Goal: Task Accomplishment & Management: Manage account settings

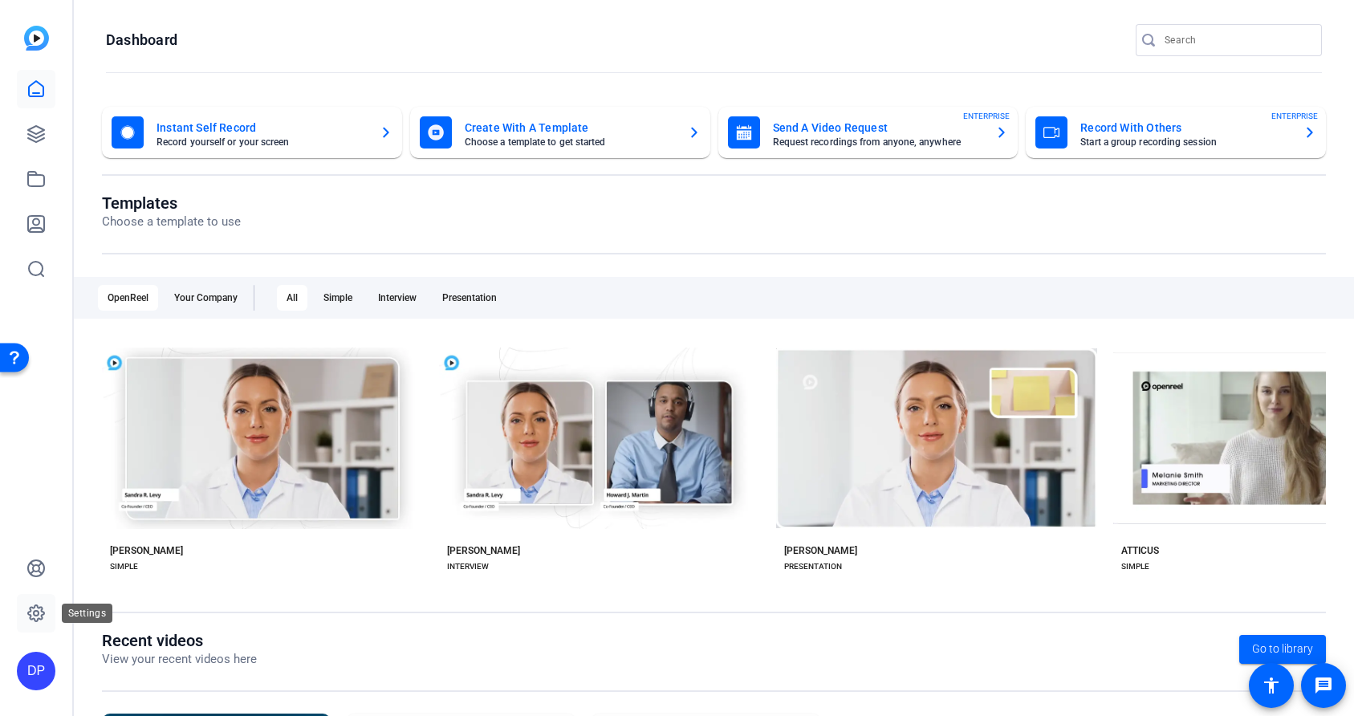
click at [41, 615] on icon at bounding box center [36, 613] width 16 height 16
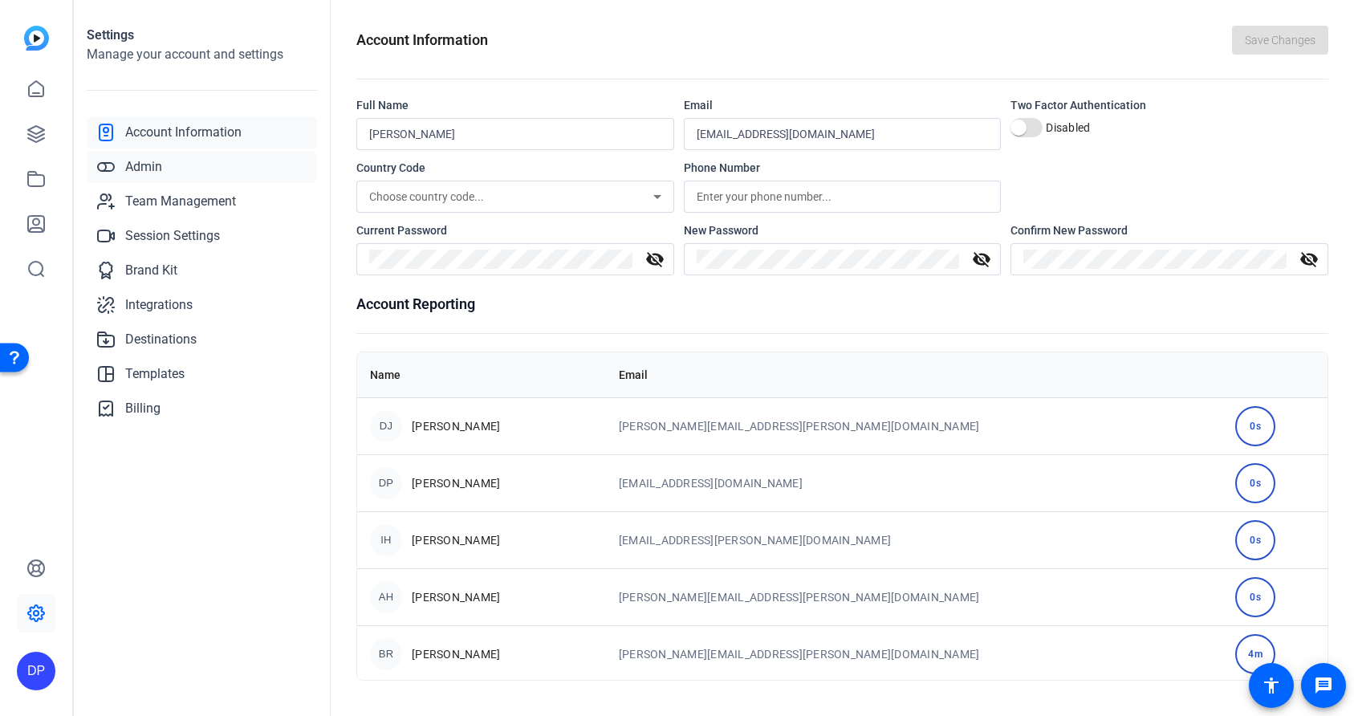
click at [162, 167] on link "Admin" at bounding box center [202, 167] width 230 height 32
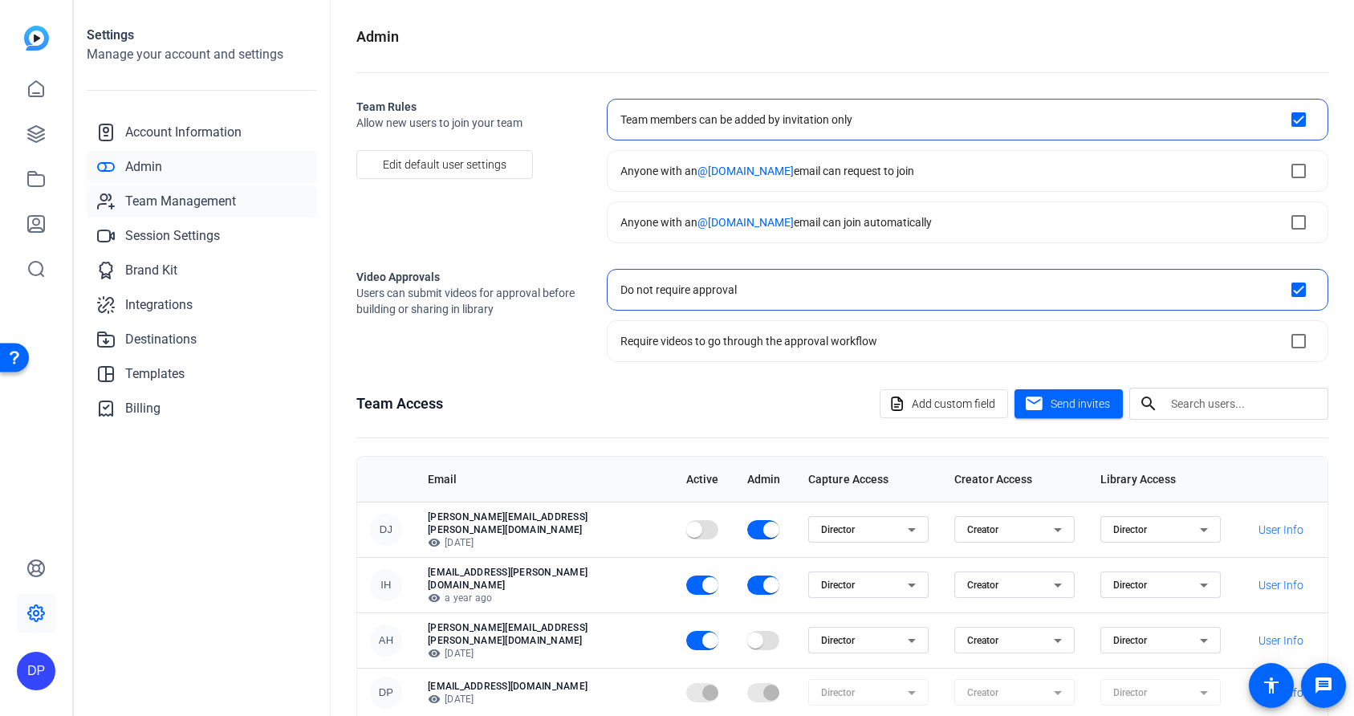
click at [193, 201] on span "Team Management" at bounding box center [180, 201] width 111 height 19
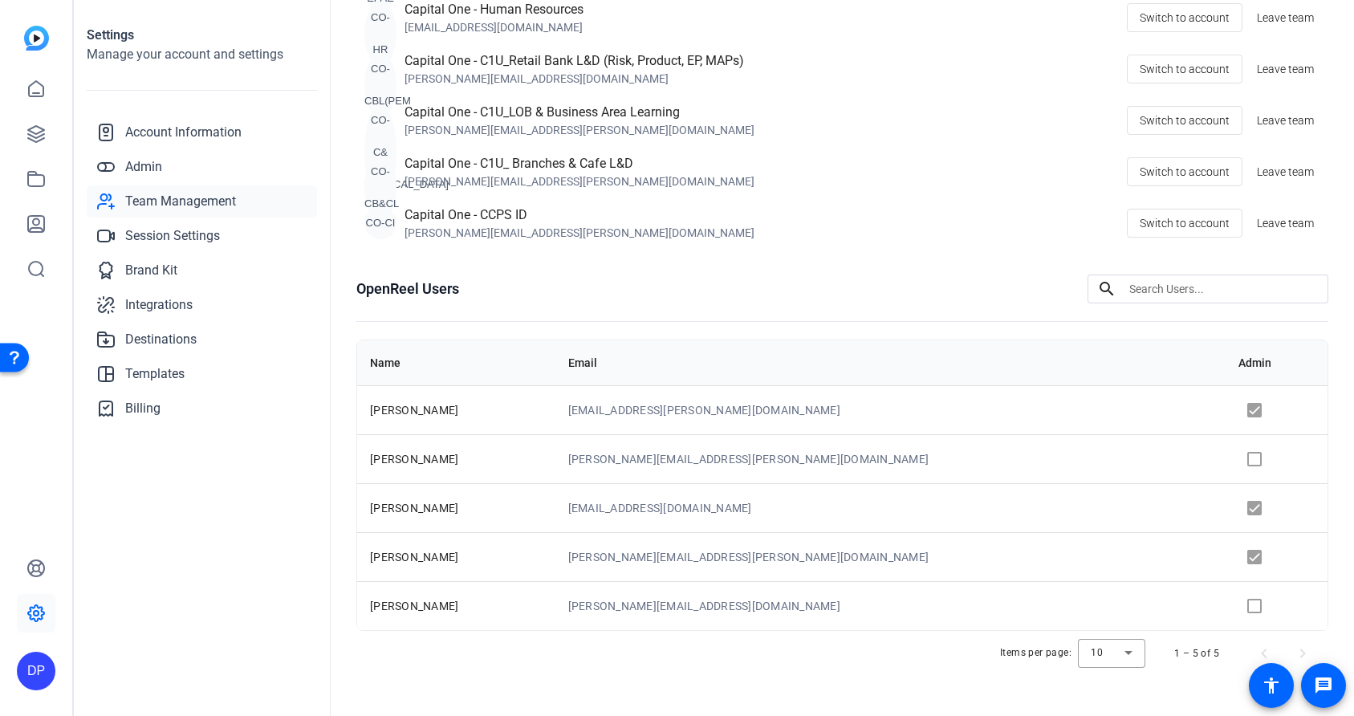
scroll to position [253, 0]
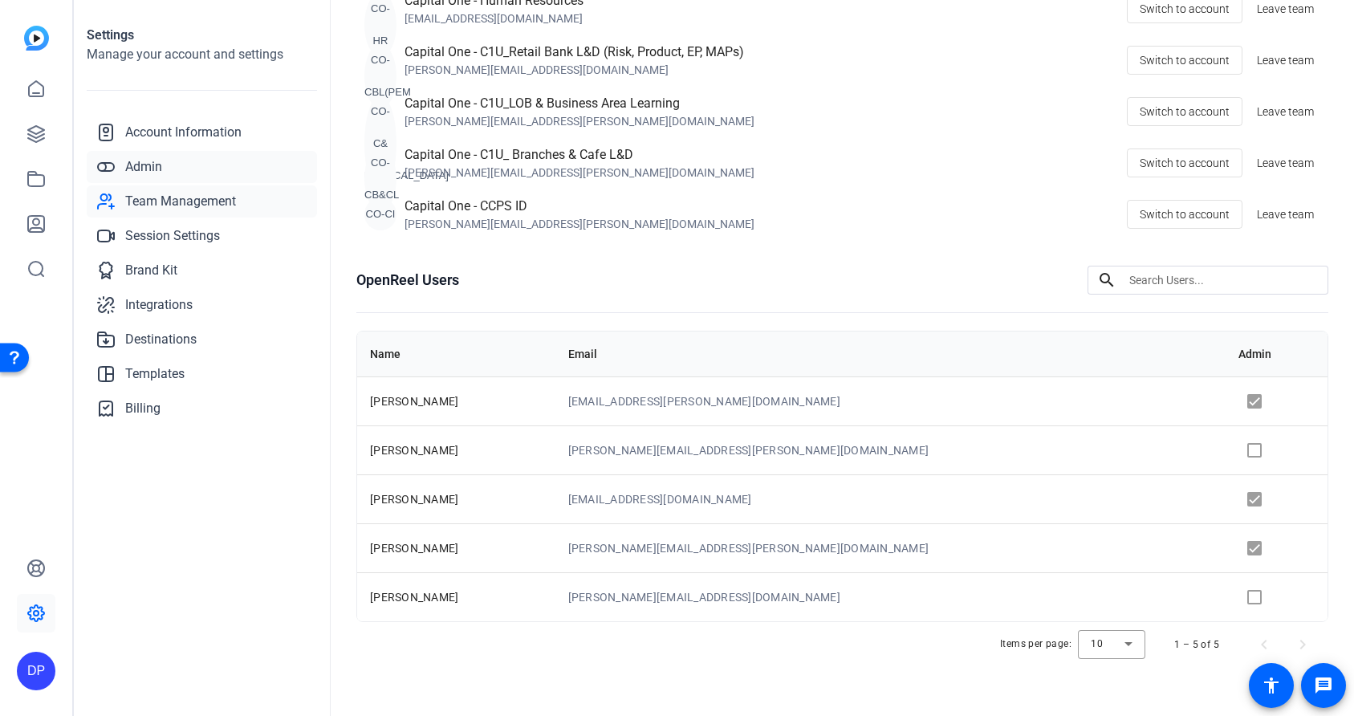
click at [149, 174] on span "Admin" at bounding box center [143, 166] width 37 height 19
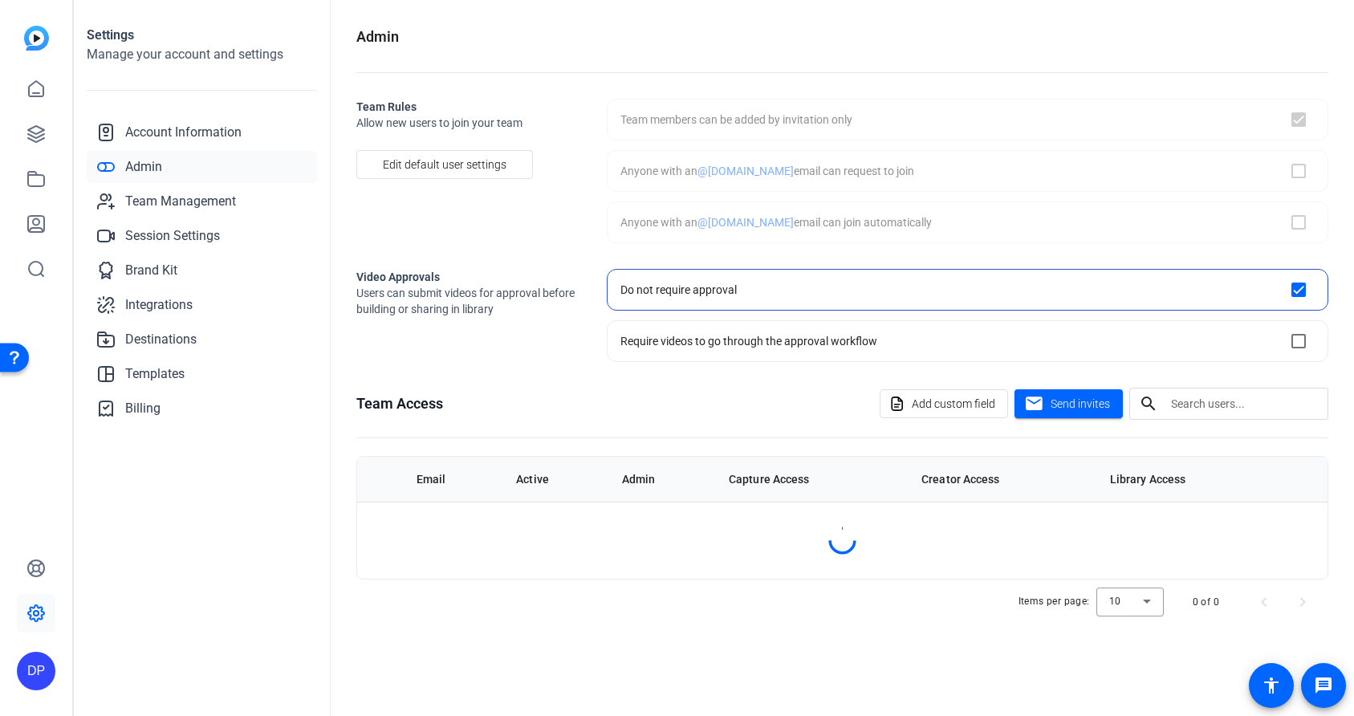
checkbox input "true"
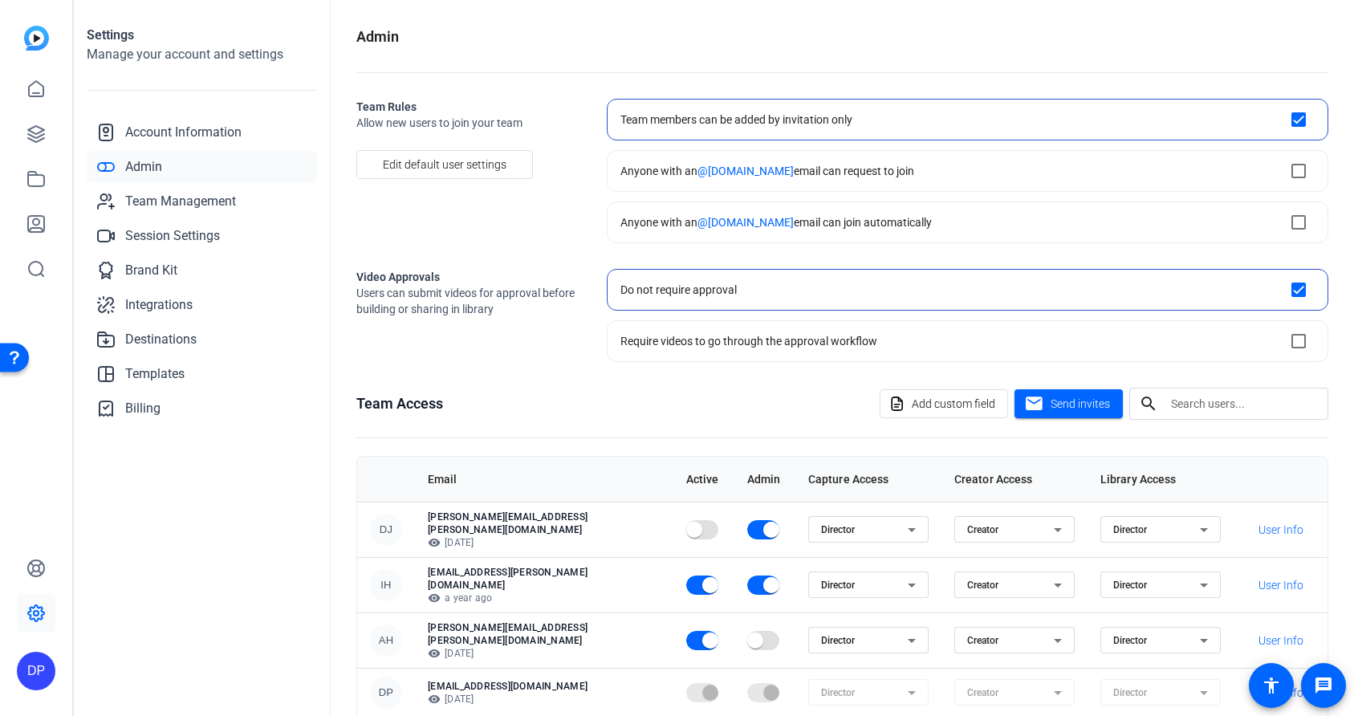
scroll to position [10, 0]
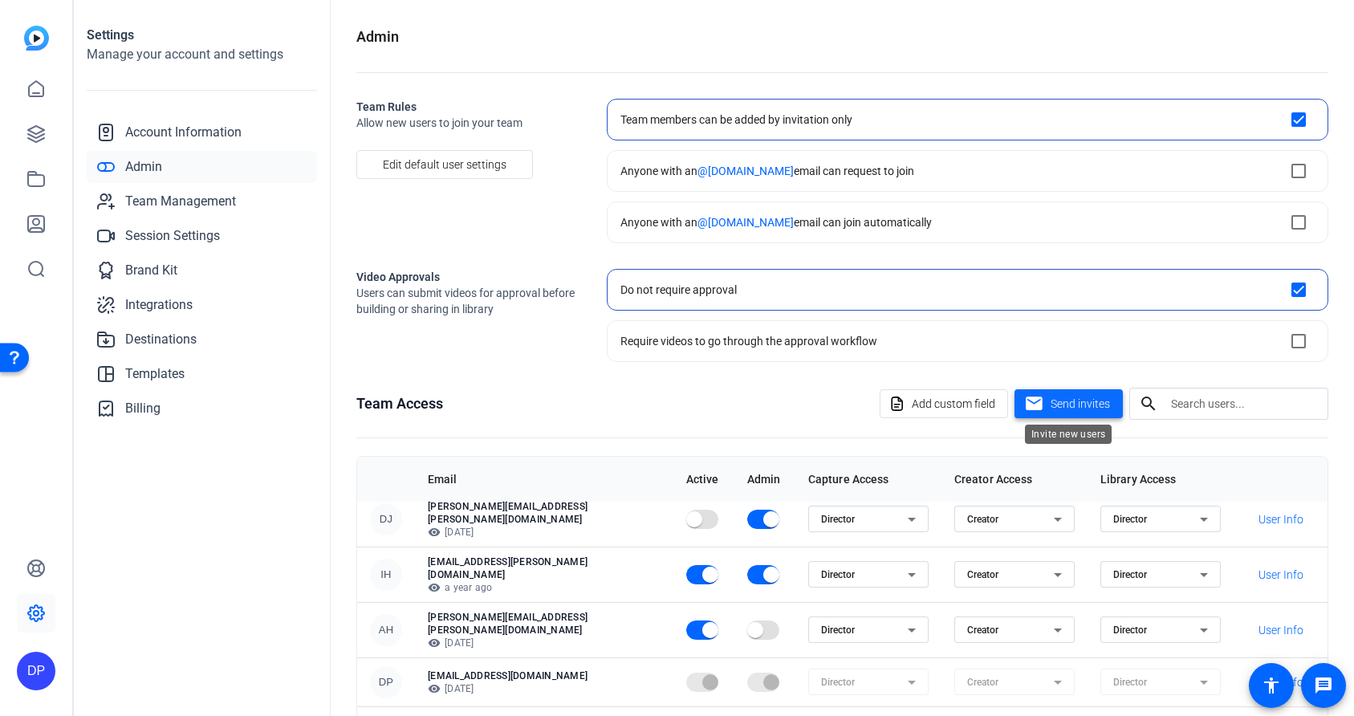
click at [1084, 402] on span "Send invites" at bounding box center [1080, 404] width 59 height 17
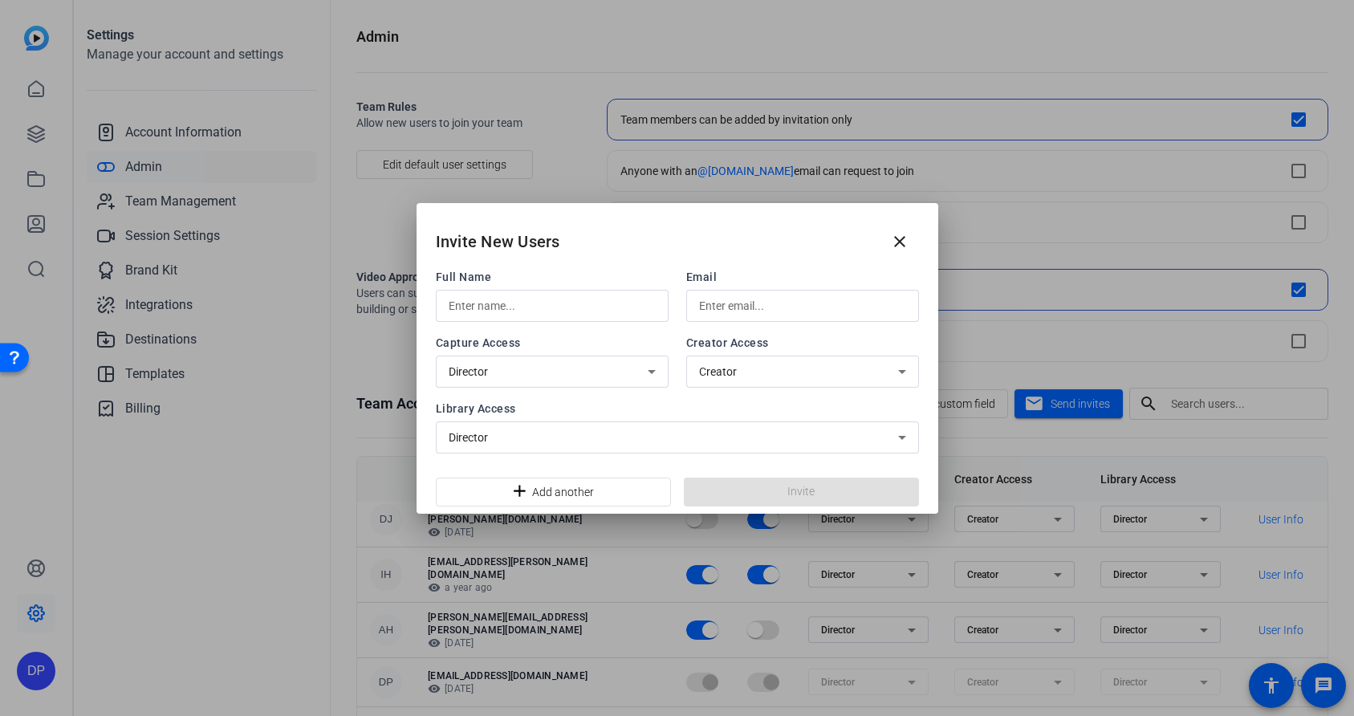
click at [530, 319] on div at bounding box center [552, 306] width 207 height 32
click at [769, 311] on input "text" at bounding box center [802, 305] width 207 height 19
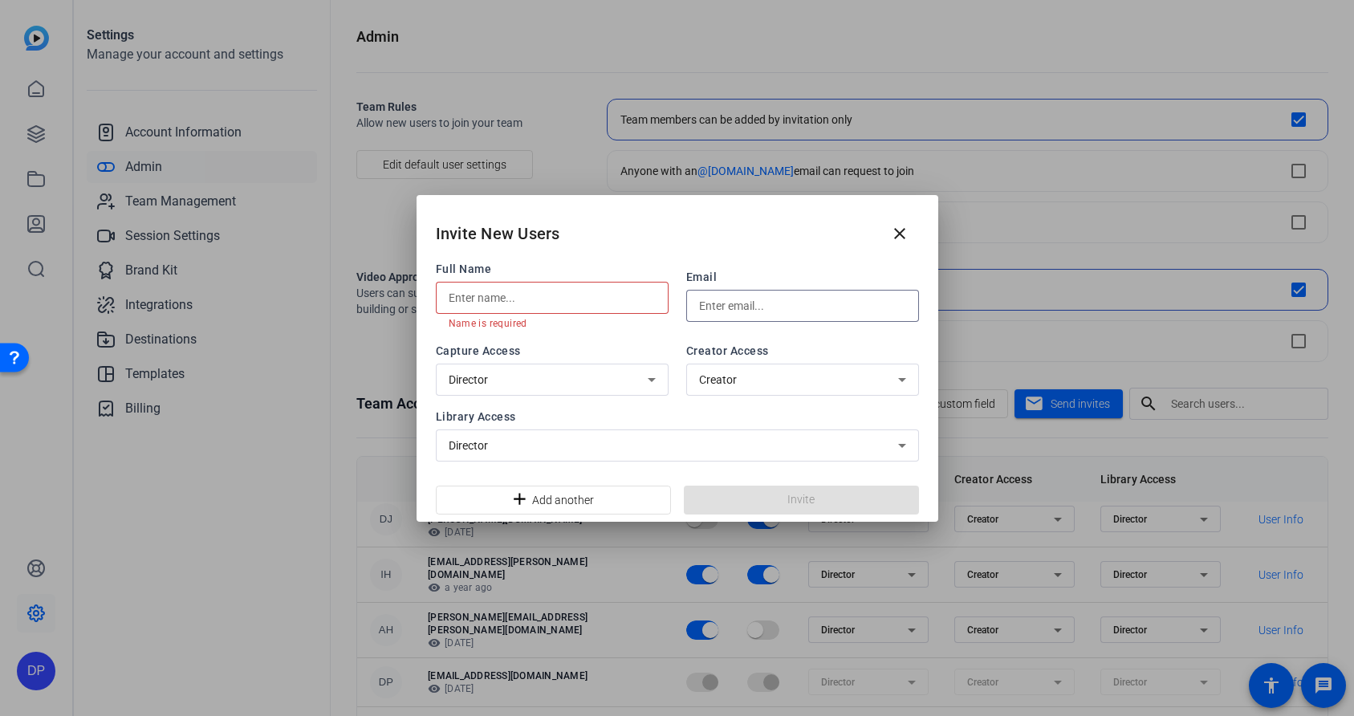
paste input "[PERSON_NAME]"
type input "[PERSON_NAME]"
click at [601, 301] on input "text" at bounding box center [552, 297] width 207 height 19
type input "[PERSON_NAME]"
click at [753, 384] on div "Creator" at bounding box center [798, 379] width 199 height 19
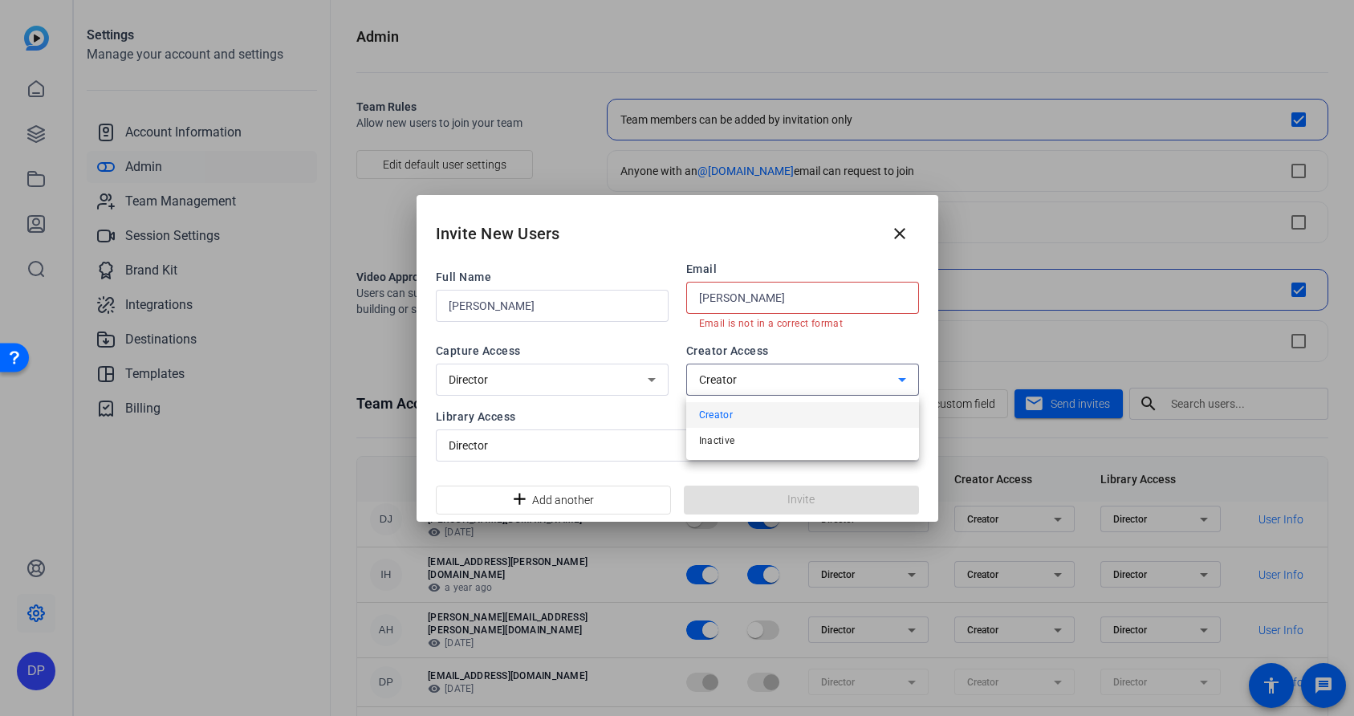
click at [748, 409] on mat-option "Creator" at bounding box center [802, 415] width 233 height 26
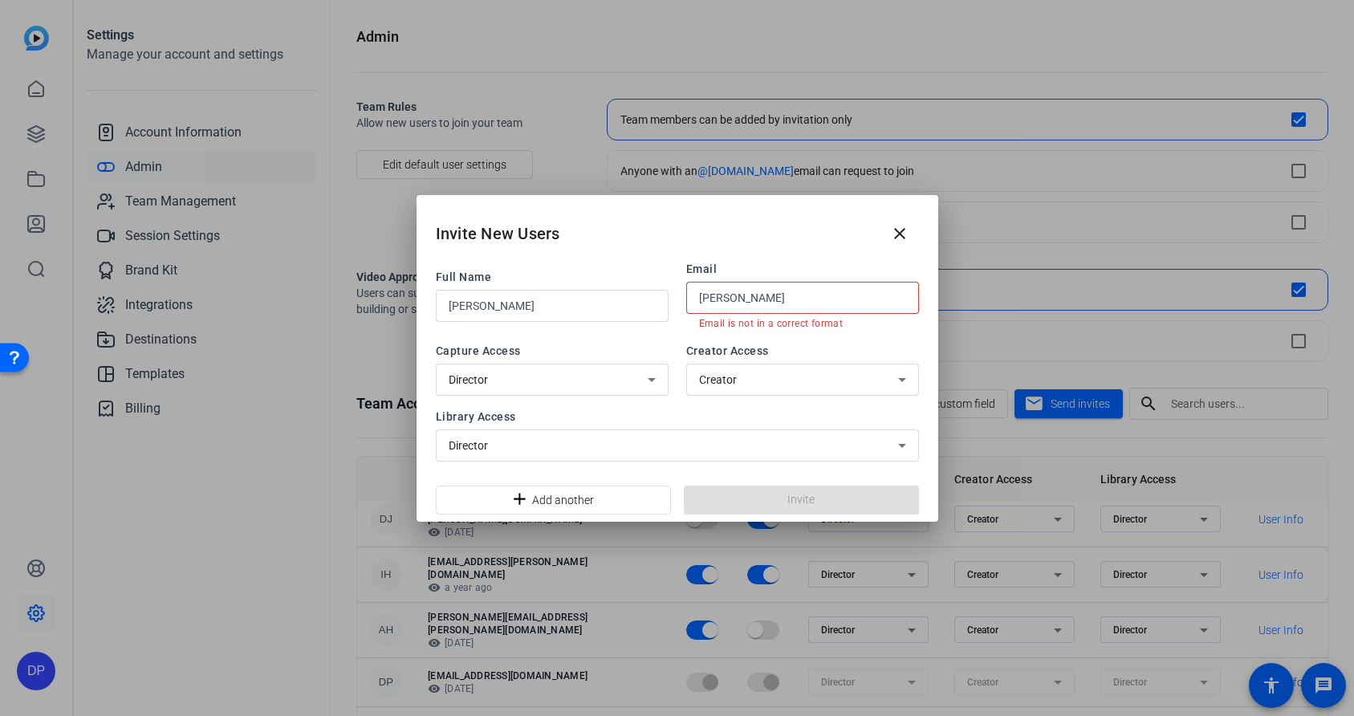
click at [639, 390] on div "Director" at bounding box center [552, 380] width 207 height 32
click at [639, 387] on div at bounding box center [677, 358] width 1354 height 716
click at [624, 444] on div "Director" at bounding box center [673, 445] width 449 height 19
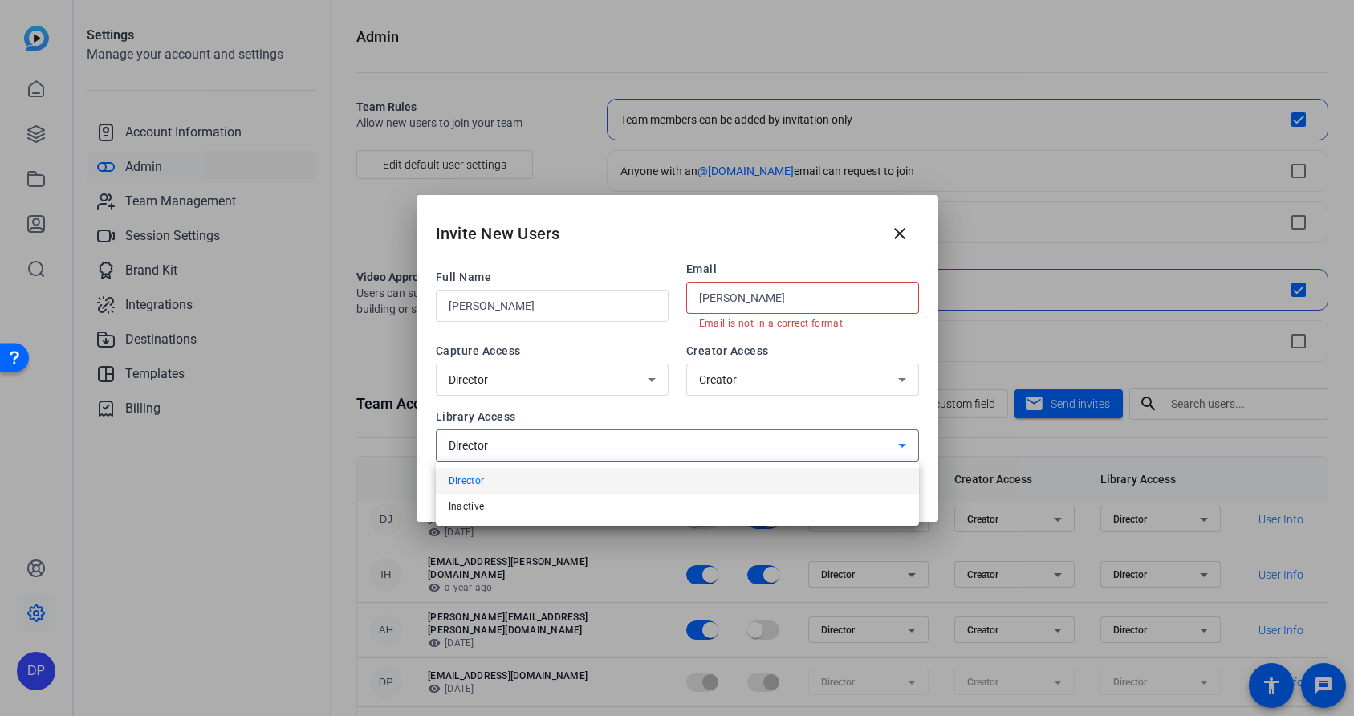
click at [624, 444] on div at bounding box center [677, 358] width 1354 height 716
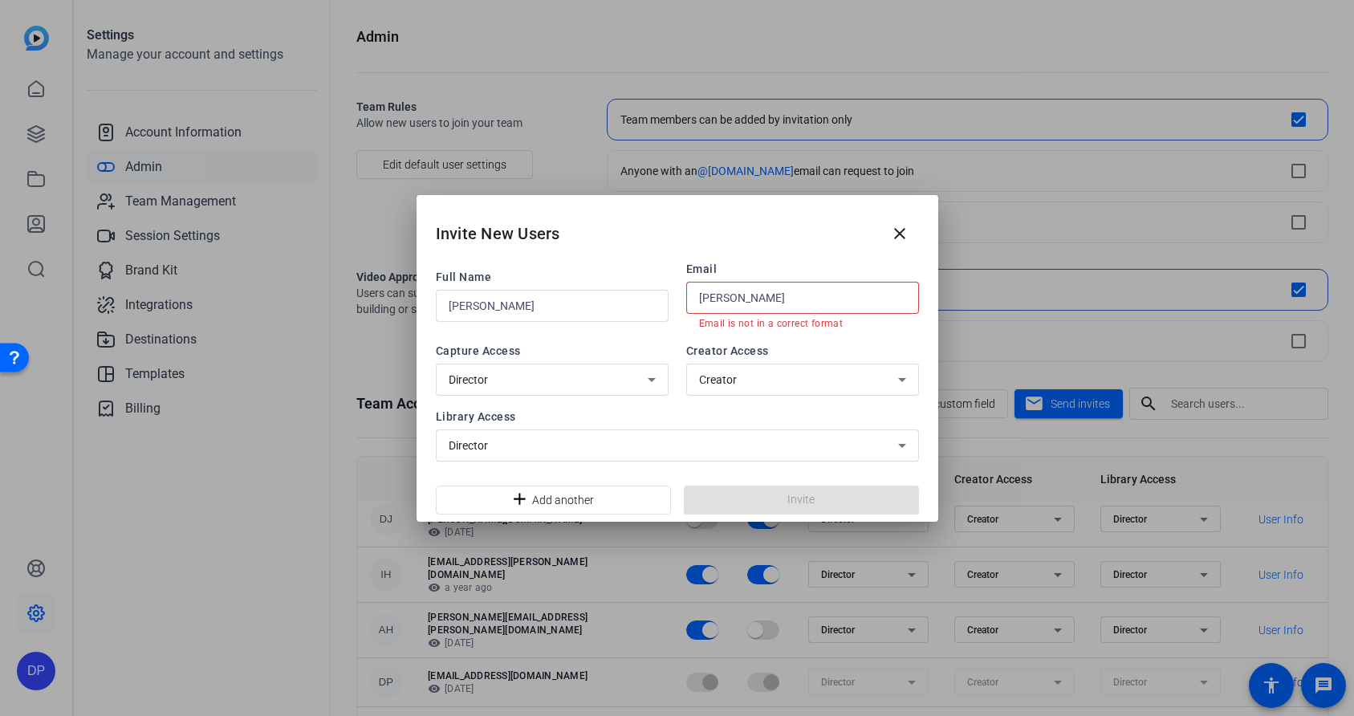
click at [771, 295] on input "[PERSON_NAME]" at bounding box center [802, 297] width 207 height 19
click at [750, 296] on input "[PERSON_NAME]" at bounding box center [802, 297] width 207 height 19
paste input "[PERSON_NAME][EMAIL_ADDRESS][PERSON_NAME][DOMAIN_NAME]"
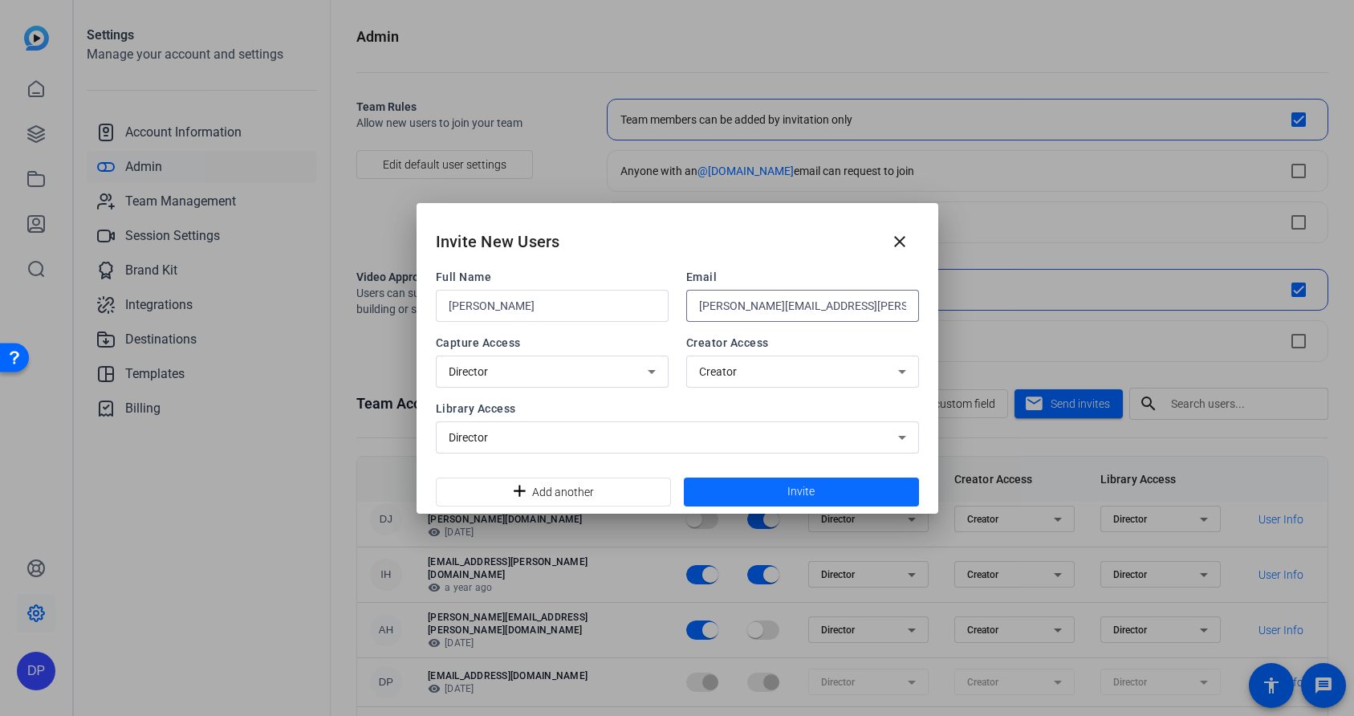
type input "[PERSON_NAME][EMAIL_ADDRESS][PERSON_NAME][DOMAIN_NAME]"
click at [798, 491] on span "Invite" at bounding box center [800, 491] width 27 height 17
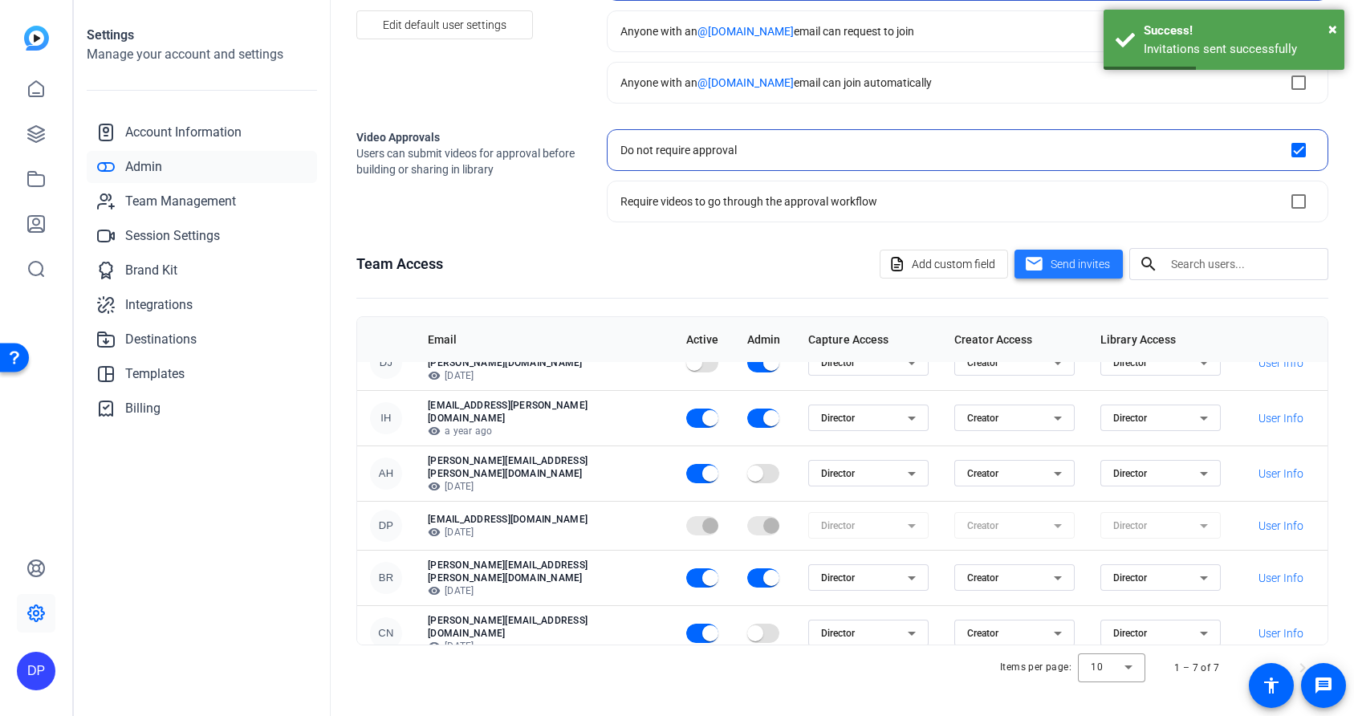
scroll to position [59, 0]
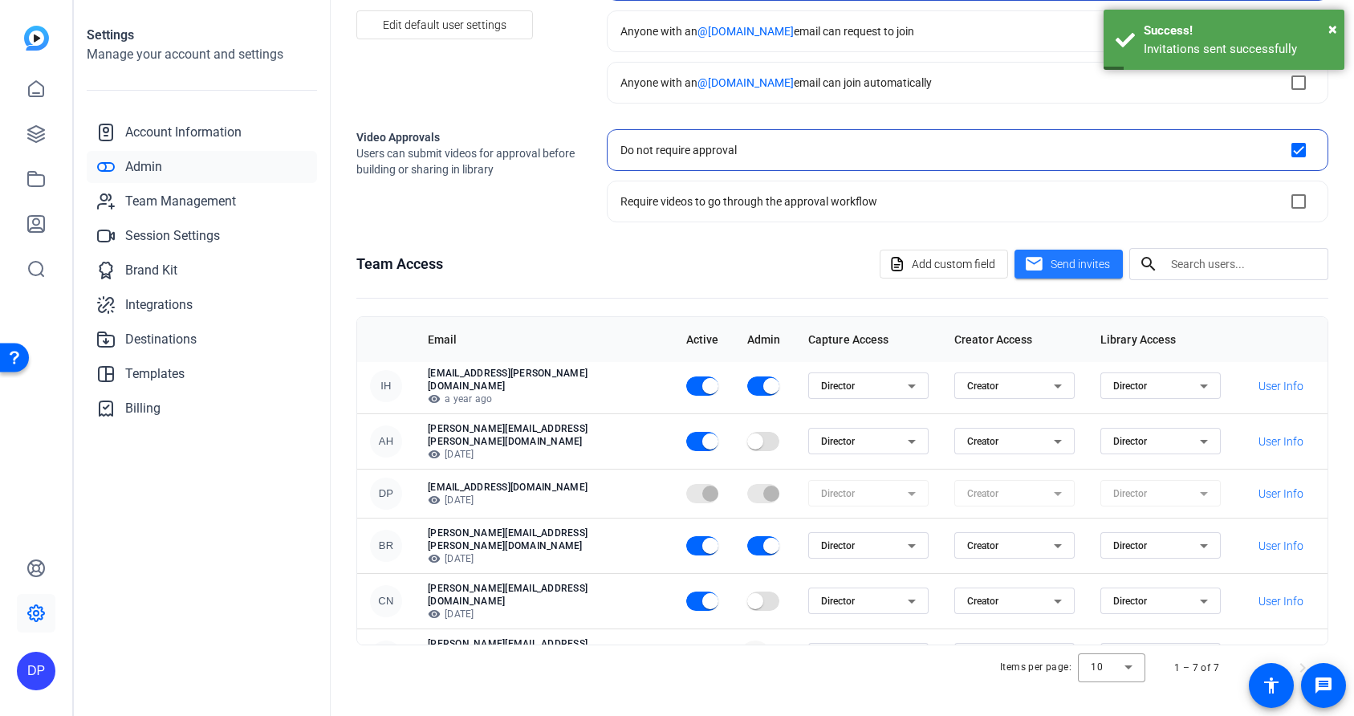
click at [739, 641] on span "button" at bounding box center [755, 657] width 32 height 32
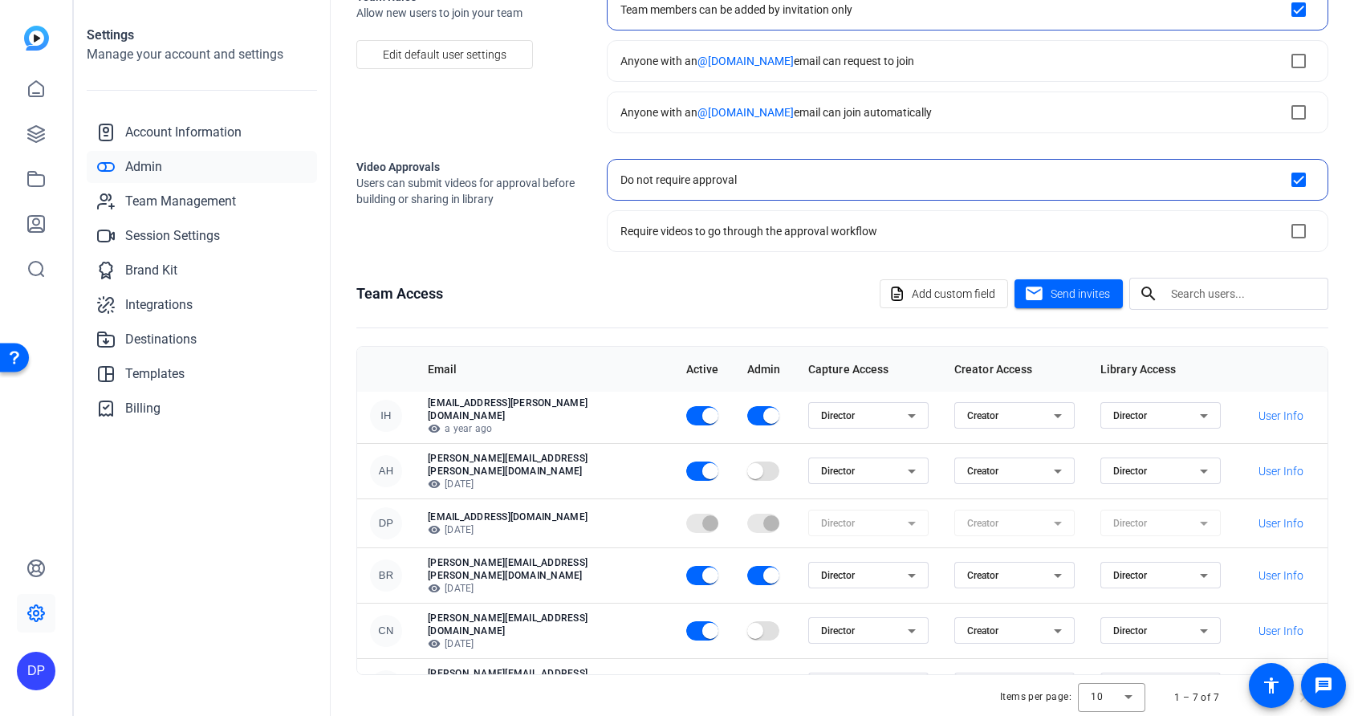
scroll to position [0, 0]
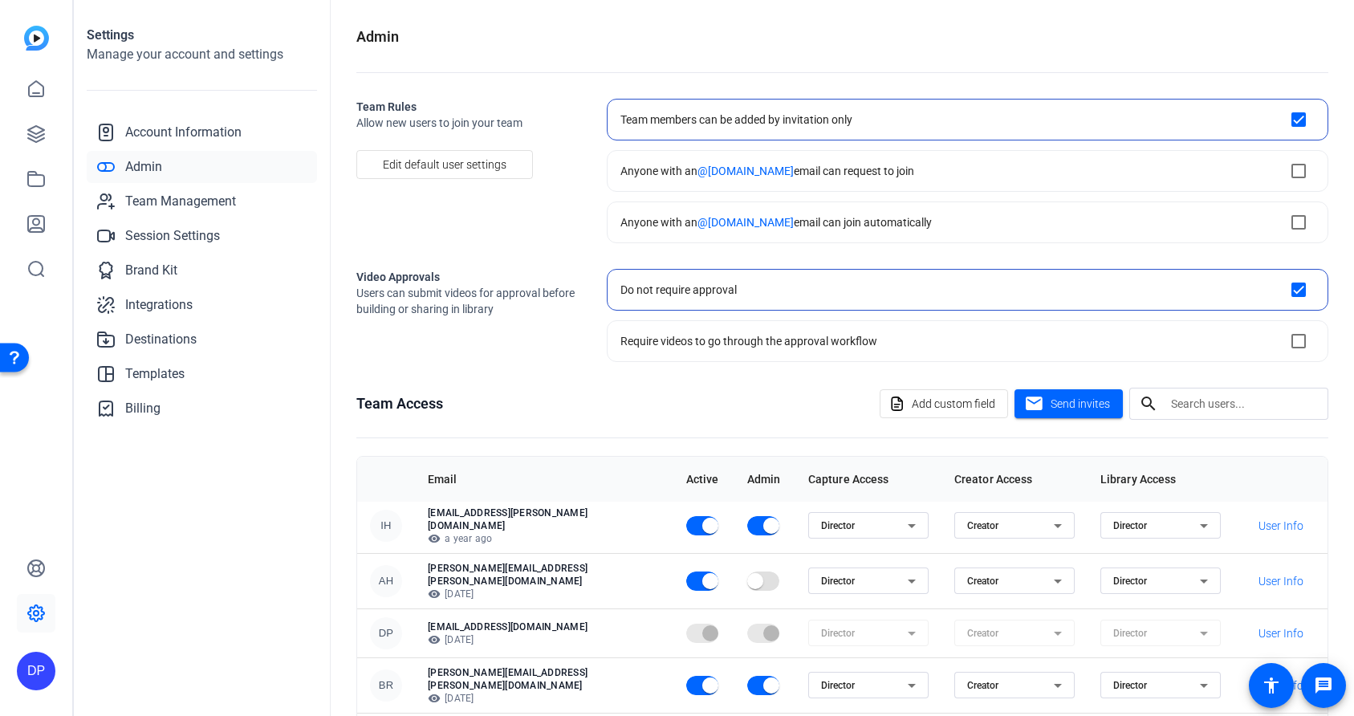
click at [155, 160] on span "Admin" at bounding box center [143, 166] width 37 height 19
click at [29, 267] on icon at bounding box center [36, 269] width 14 height 14
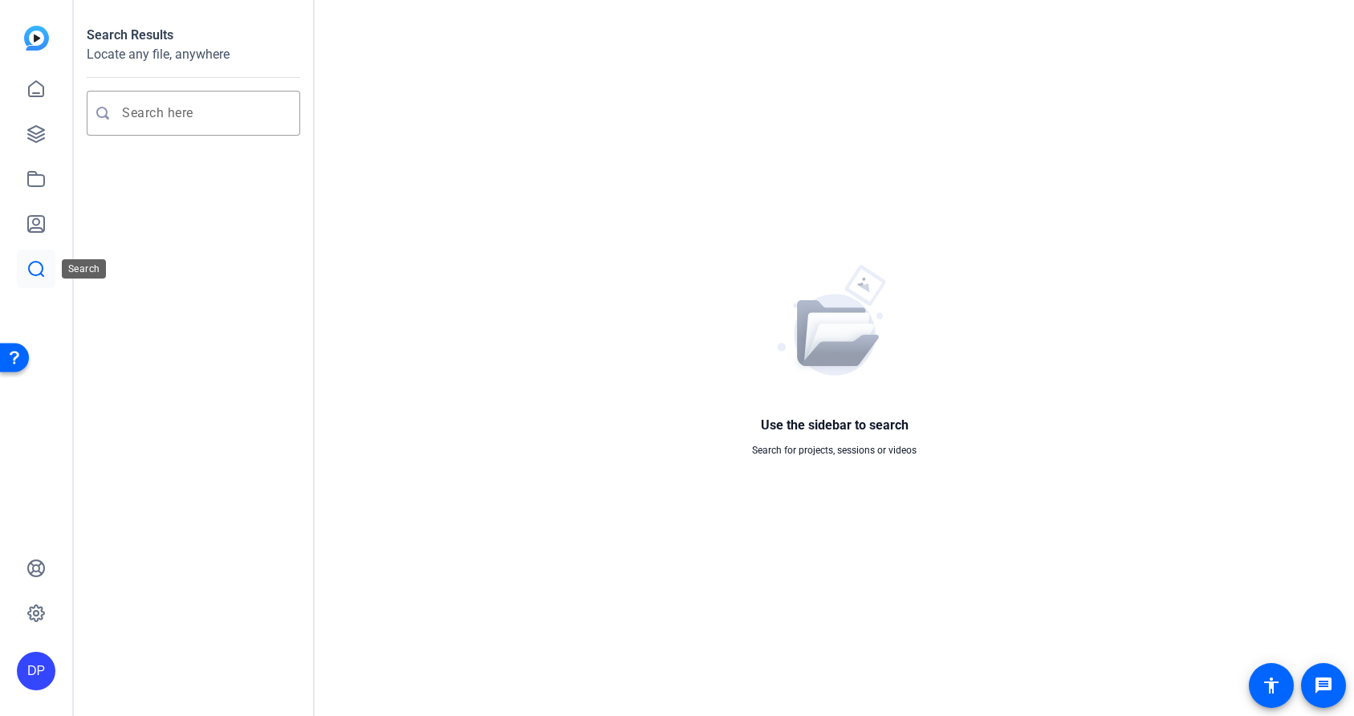
click at [38, 273] on icon at bounding box center [35, 268] width 19 height 19
click at [176, 112] on input "Enter search query" at bounding box center [201, 113] width 159 height 19
paste input "[PERSON_NAME][EMAIL_ADDRESS][PERSON_NAME][DOMAIN_NAME]"
type input "[PERSON_NAME][EMAIL_ADDRESS][PERSON_NAME][DOMAIN_NAME]"
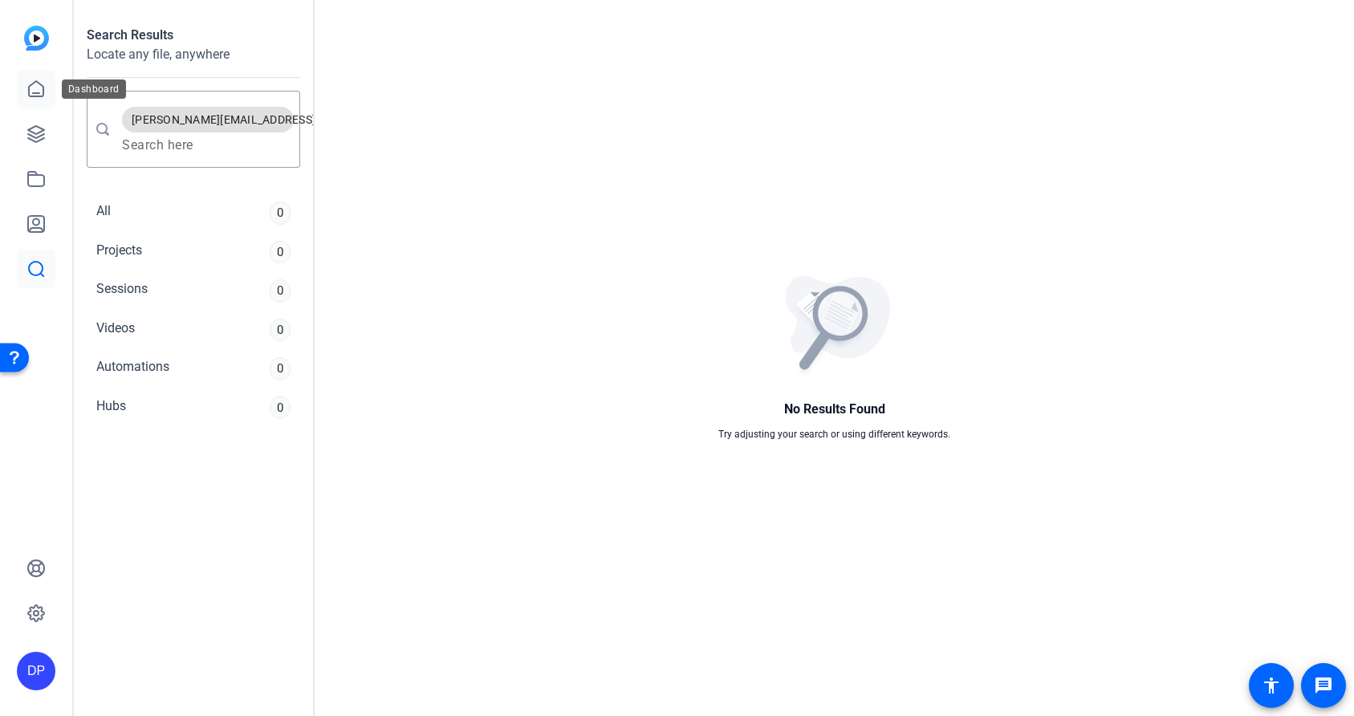
click at [37, 83] on icon at bounding box center [35, 88] width 19 height 19
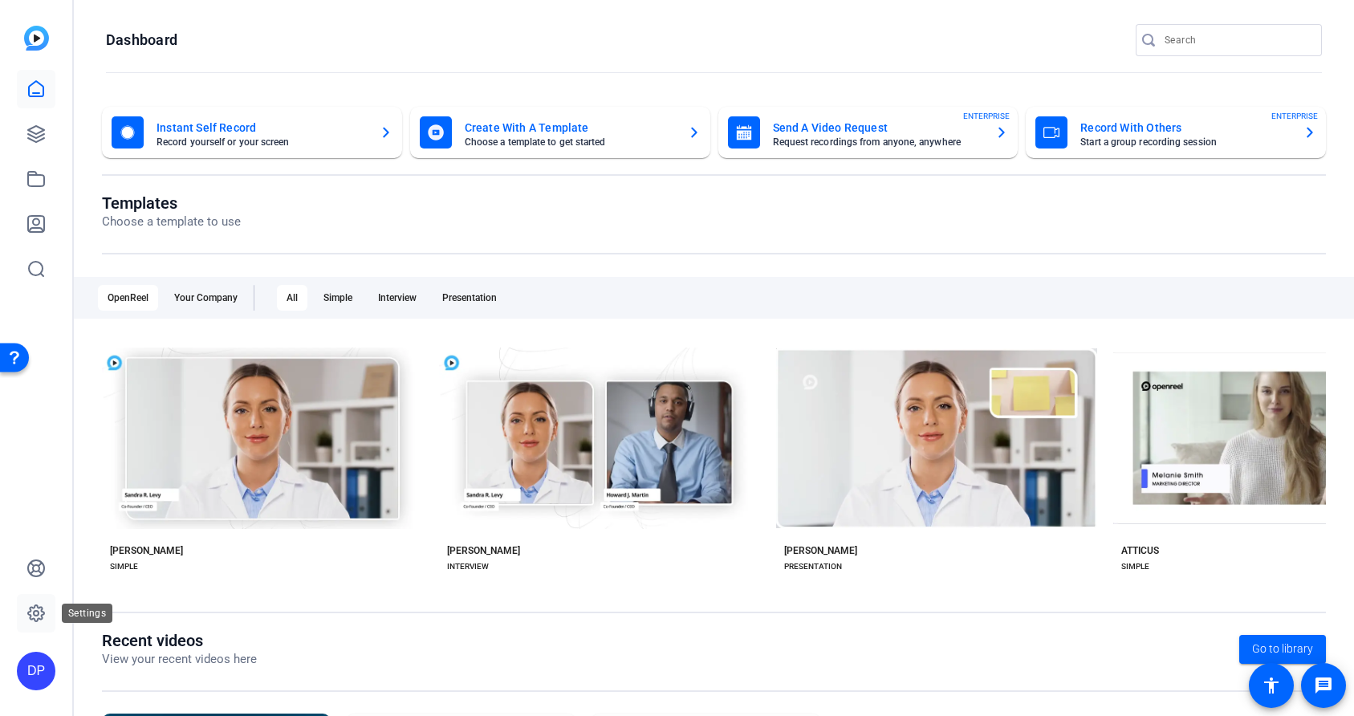
click at [42, 610] on icon at bounding box center [36, 613] width 16 height 16
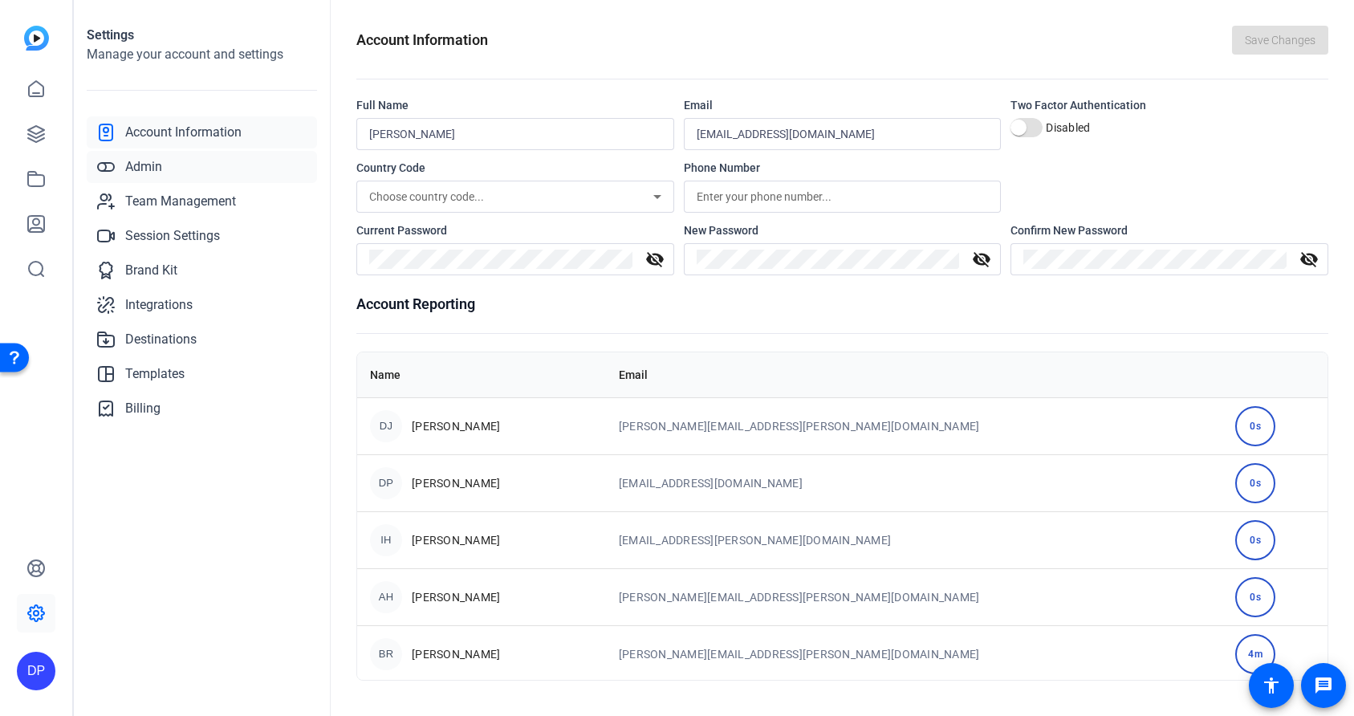
click at [193, 173] on link "Admin" at bounding box center [202, 167] width 230 height 32
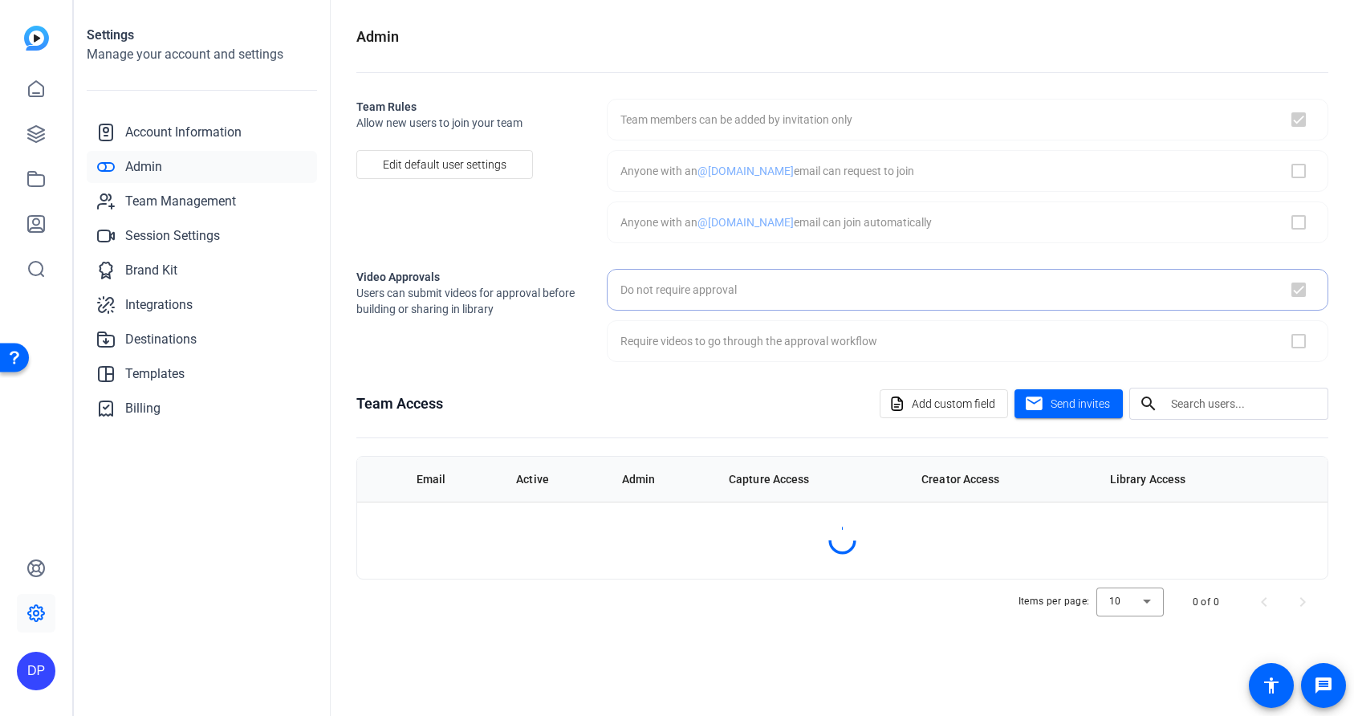
checkbox input "true"
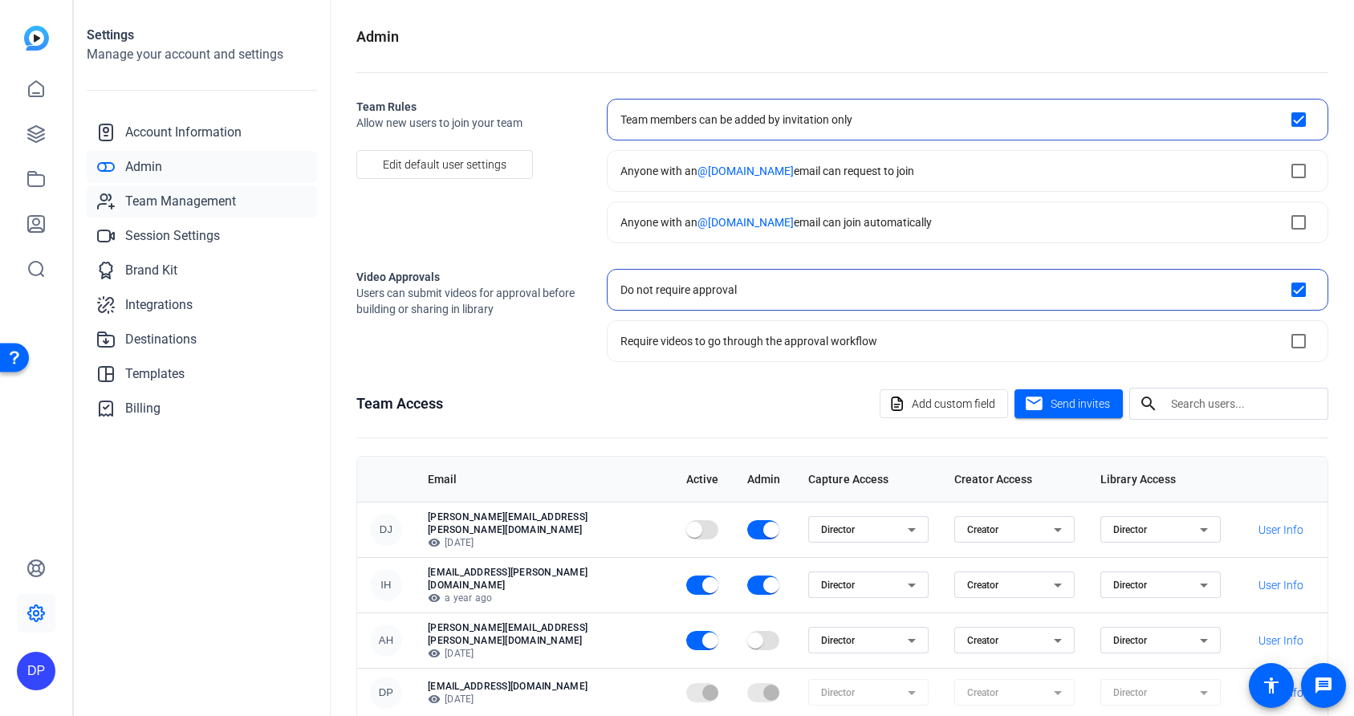
click at [185, 200] on span "Team Management" at bounding box center [180, 201] width 111 height 19
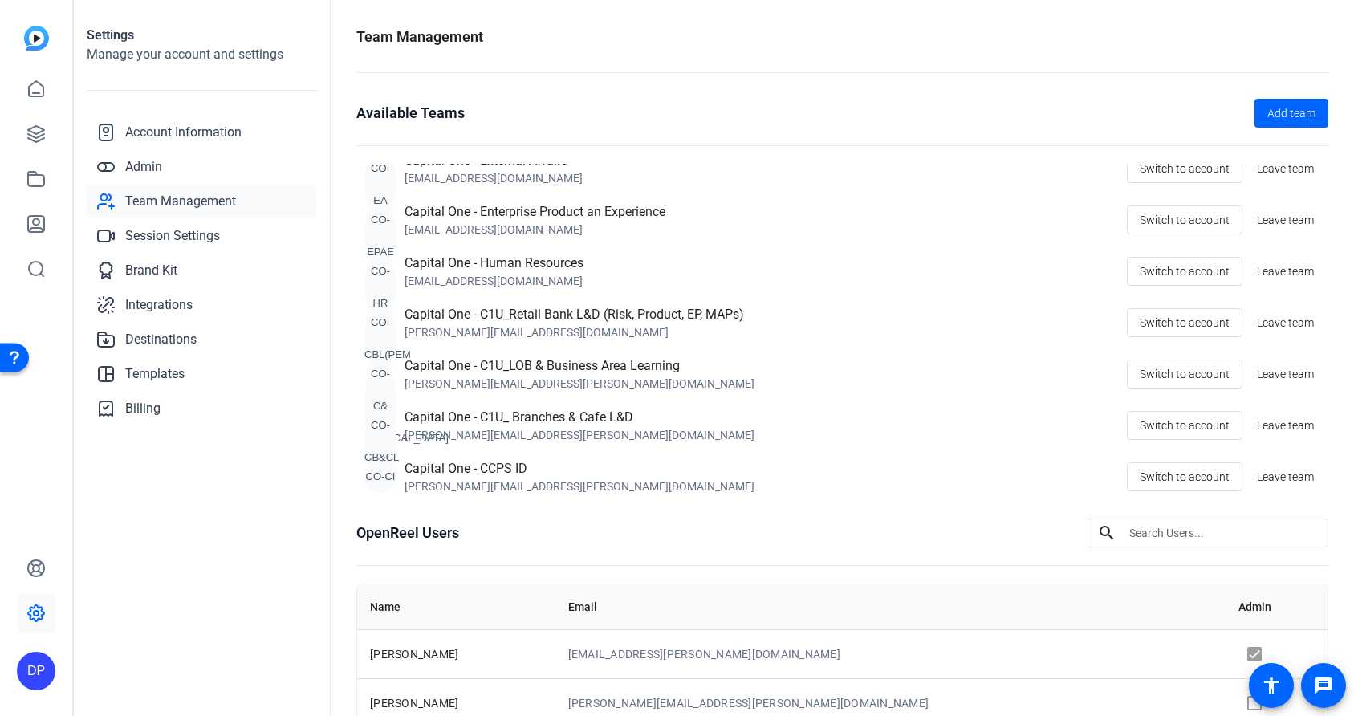
scroll to position [287, 0]
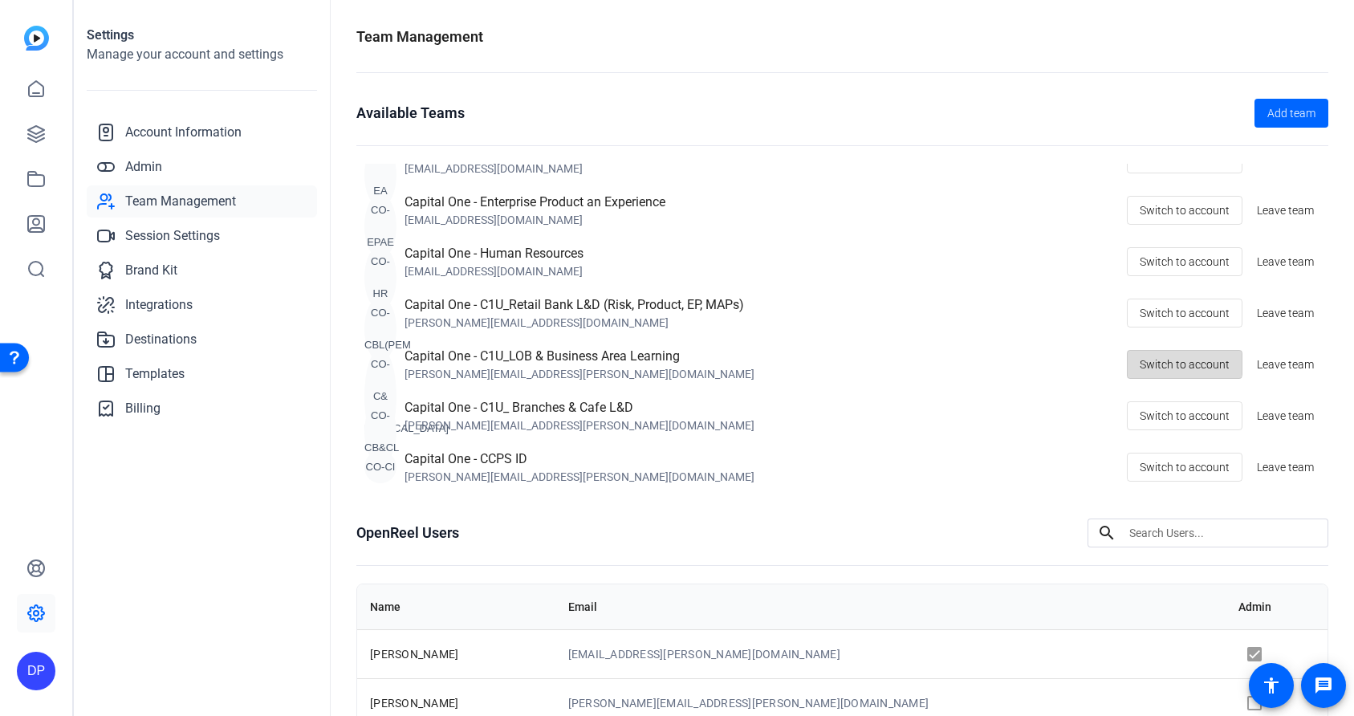
click at [1161, 357] on span "Switch to account" at bounding box center [1185, 364] width 90 height 31
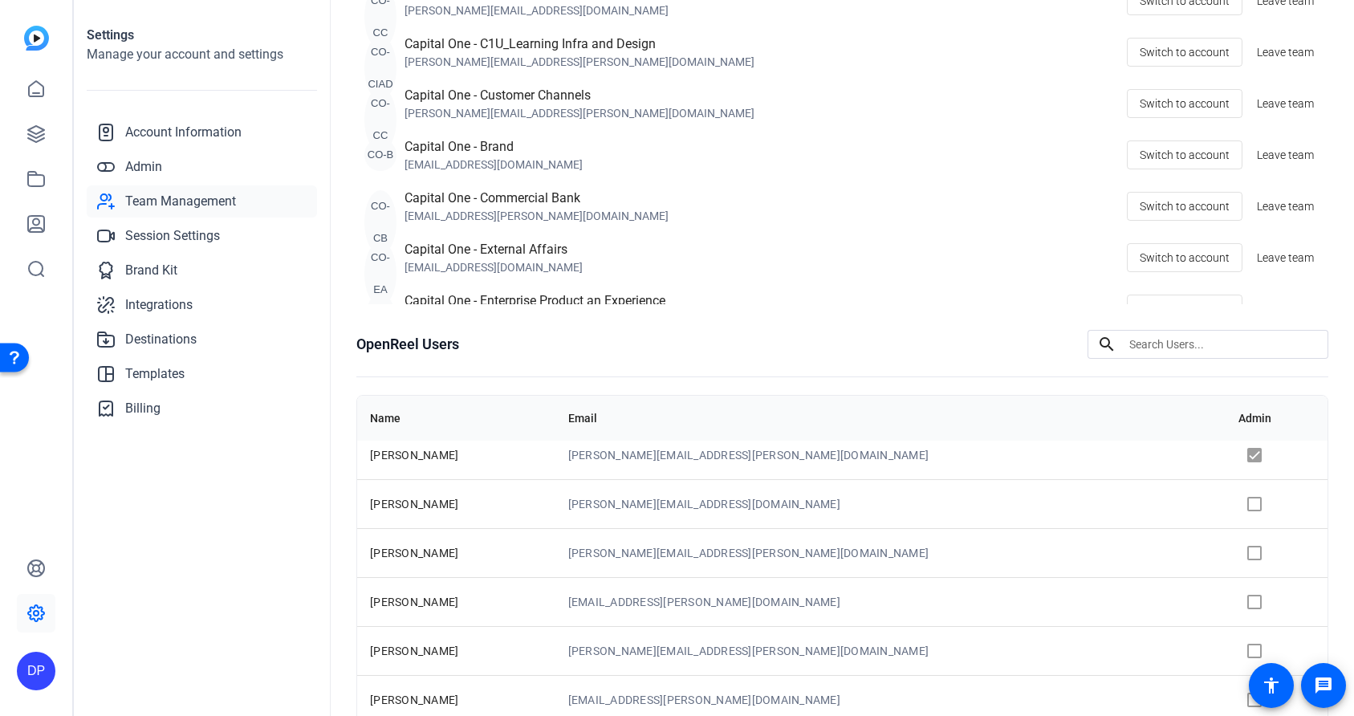
scroll to position [187, 0]
click at [149, 166] on span "Admin" at bounding box center [143, 166] width 37 height 19
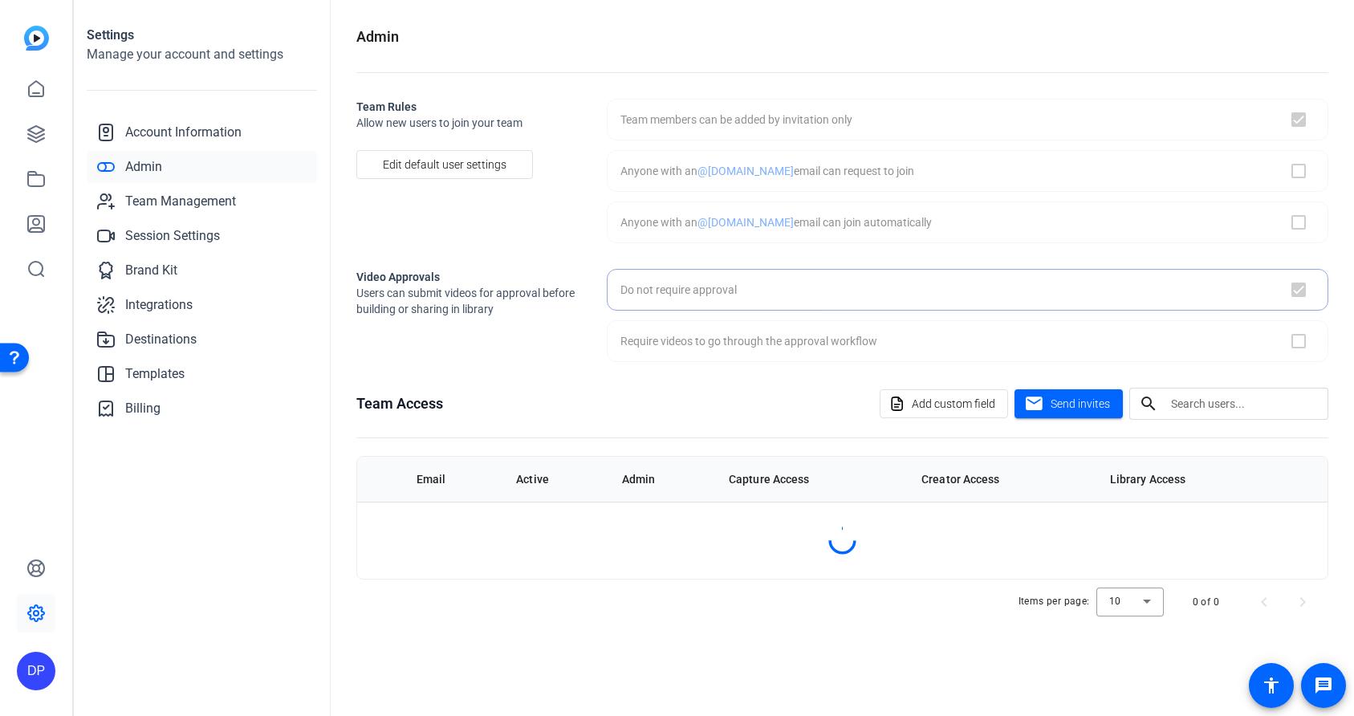
checkbox input "true"
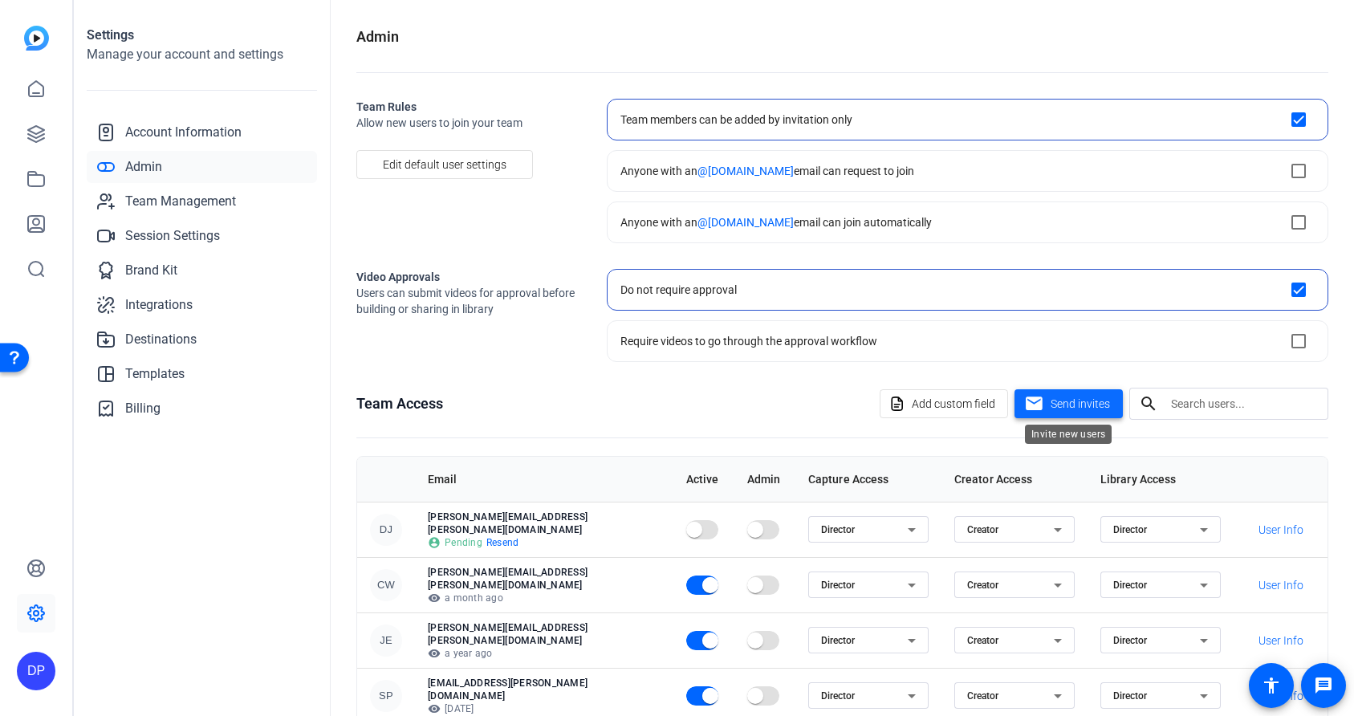
click at [1087, 409] on span "Send invites" at bounding box center [1080, 404] width 59 height 17
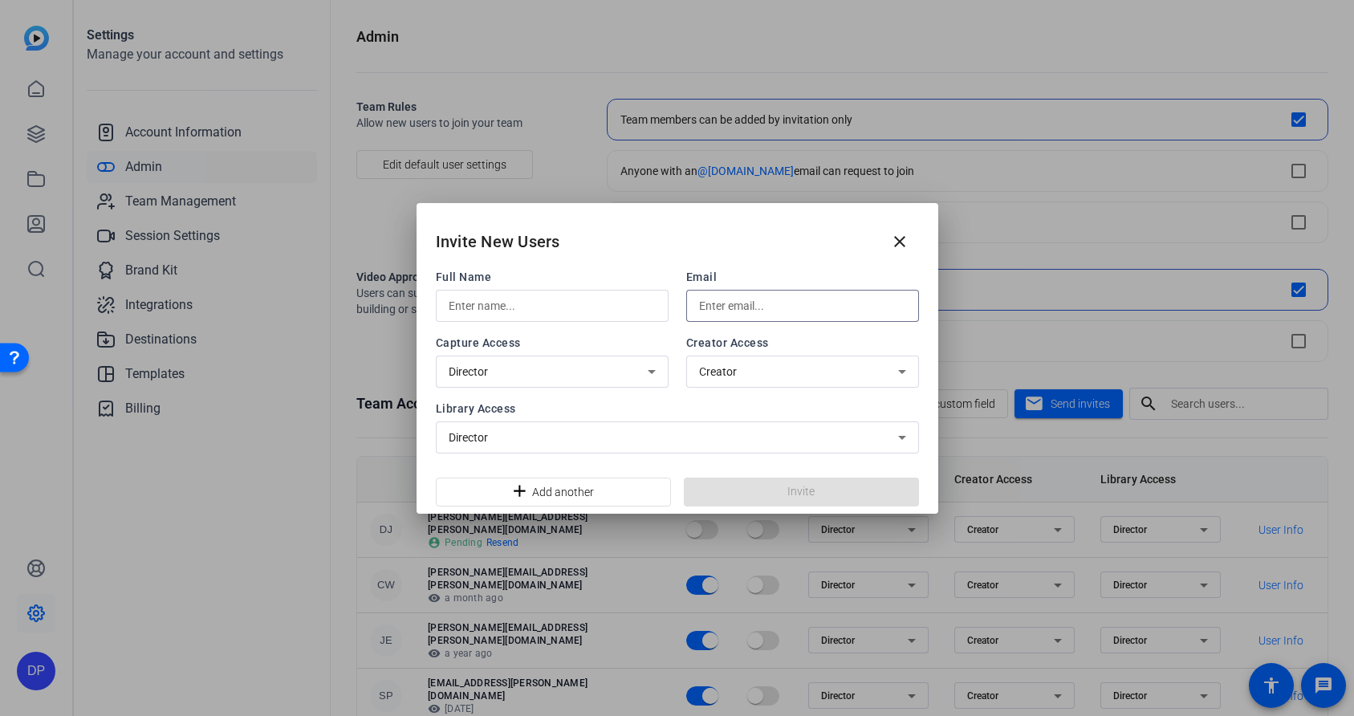
click at [729, 315] on input "text" at bounding box center [802, 305] width 207 height 19
paste input "[PERSON_NAME][EMAIL_ADDRESS][PERSON_NAME][DOMAIN_NAME]"
type input "[PERSON_NAME][EMAIL_ADDRESS][PERSON_NAME][DOMAIN_NAME]"
click at [563, 310] on input "text" at bounding box center [552, 305] width 207 height 19
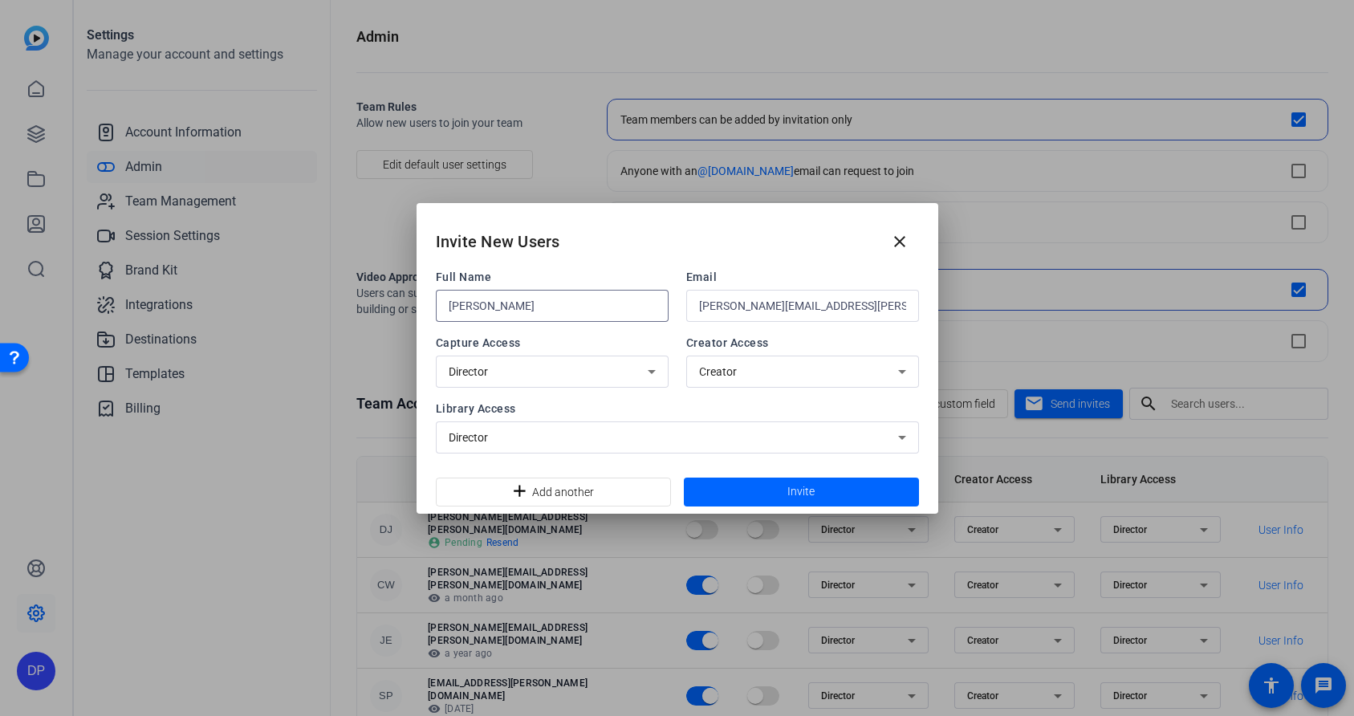
click at [533, 309] on input "Heather Carlson Jaquez" at bounding box center [552, 305] width 207 height 19
type input "Heather Carlson-Jaquez"
click at [789, 498] on span "Invite" at bounding box center [800, 491] width 27 height 17
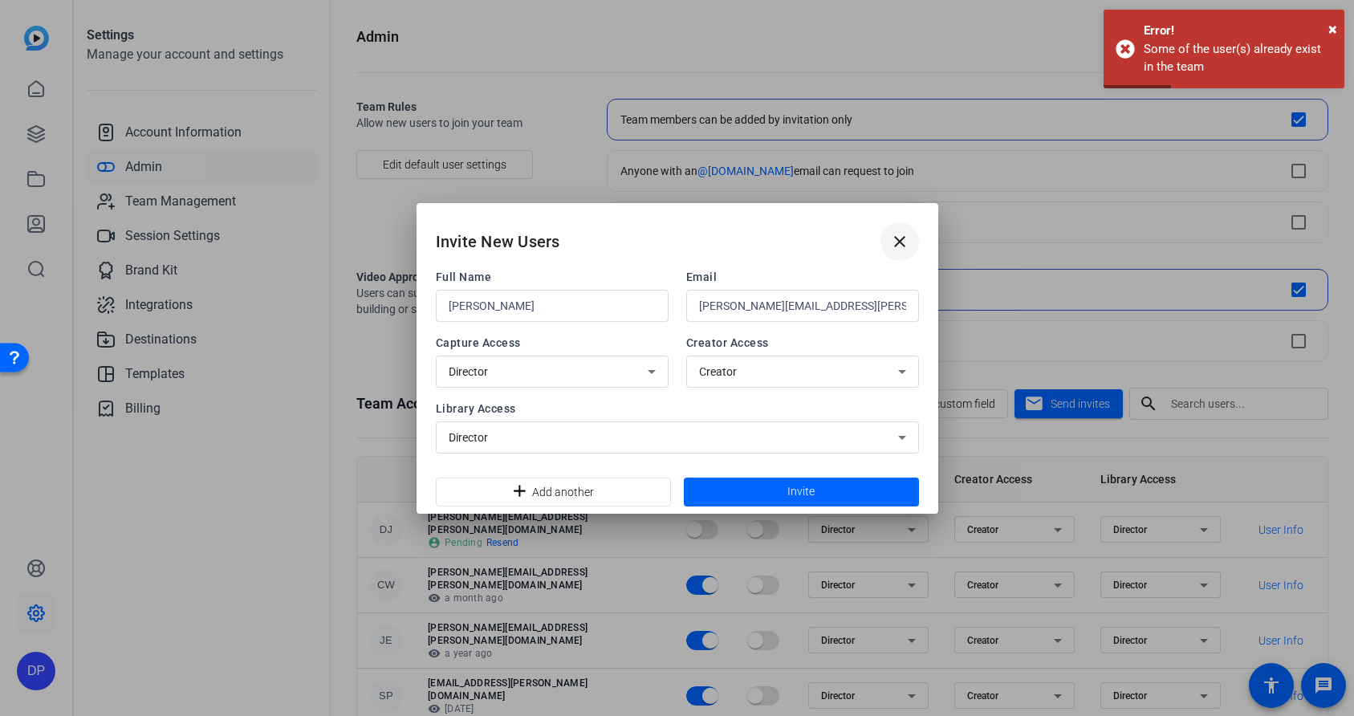
click at [911, 245] on span at bounding box center [900, 241] width 39 height 39
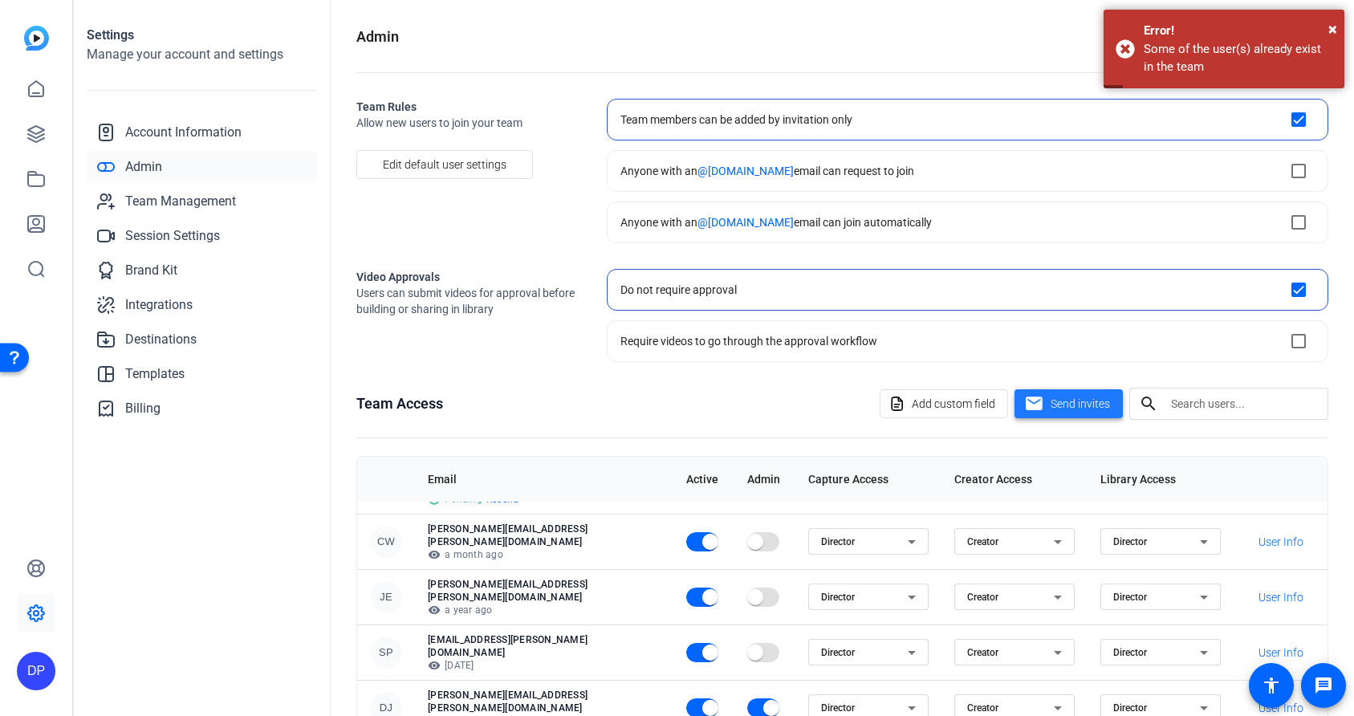
scroll to position [57, 0]
